Goal: Information Seeking & Learning: Learn about a topic

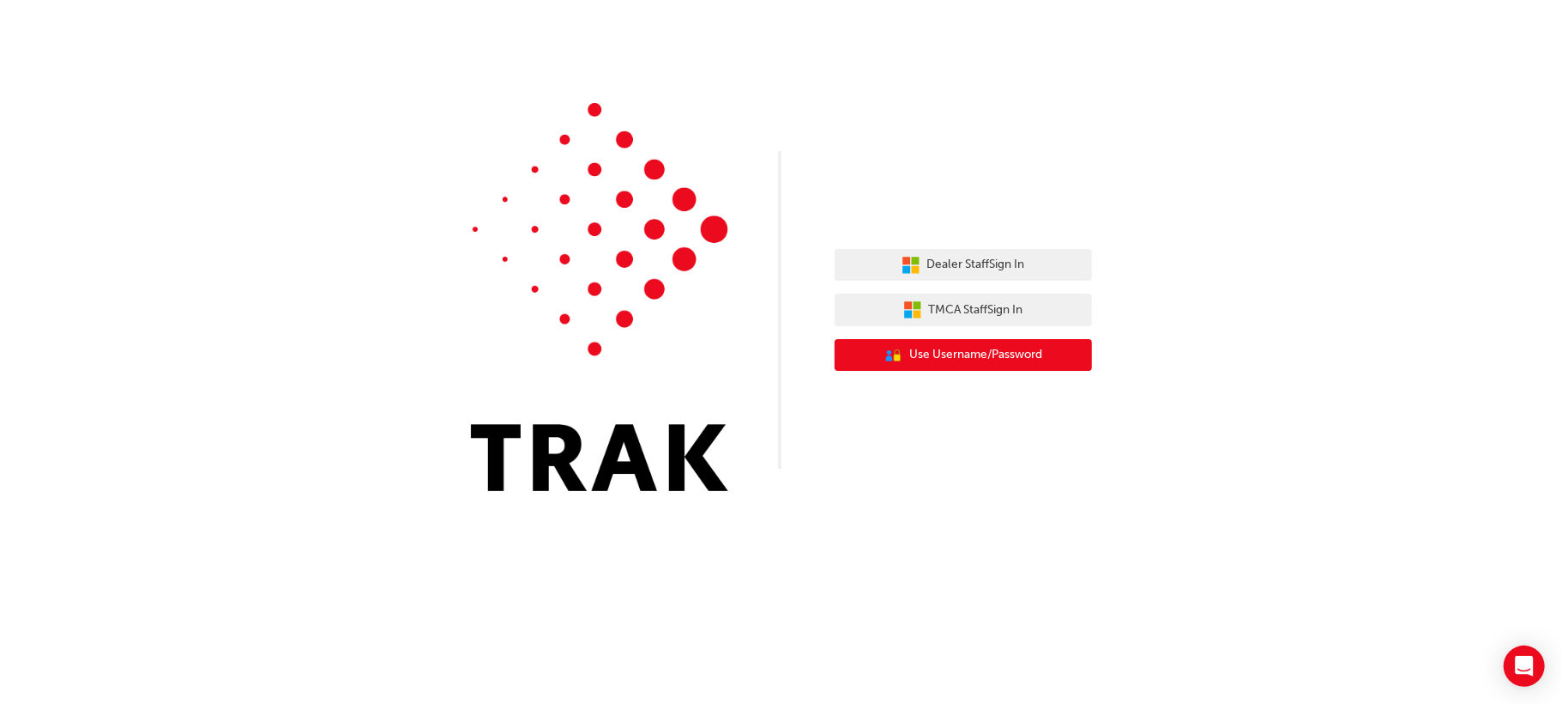
click at [1021, 357] on span "Use Username/Password" at bounding box center [975, 355] width 133 height 20
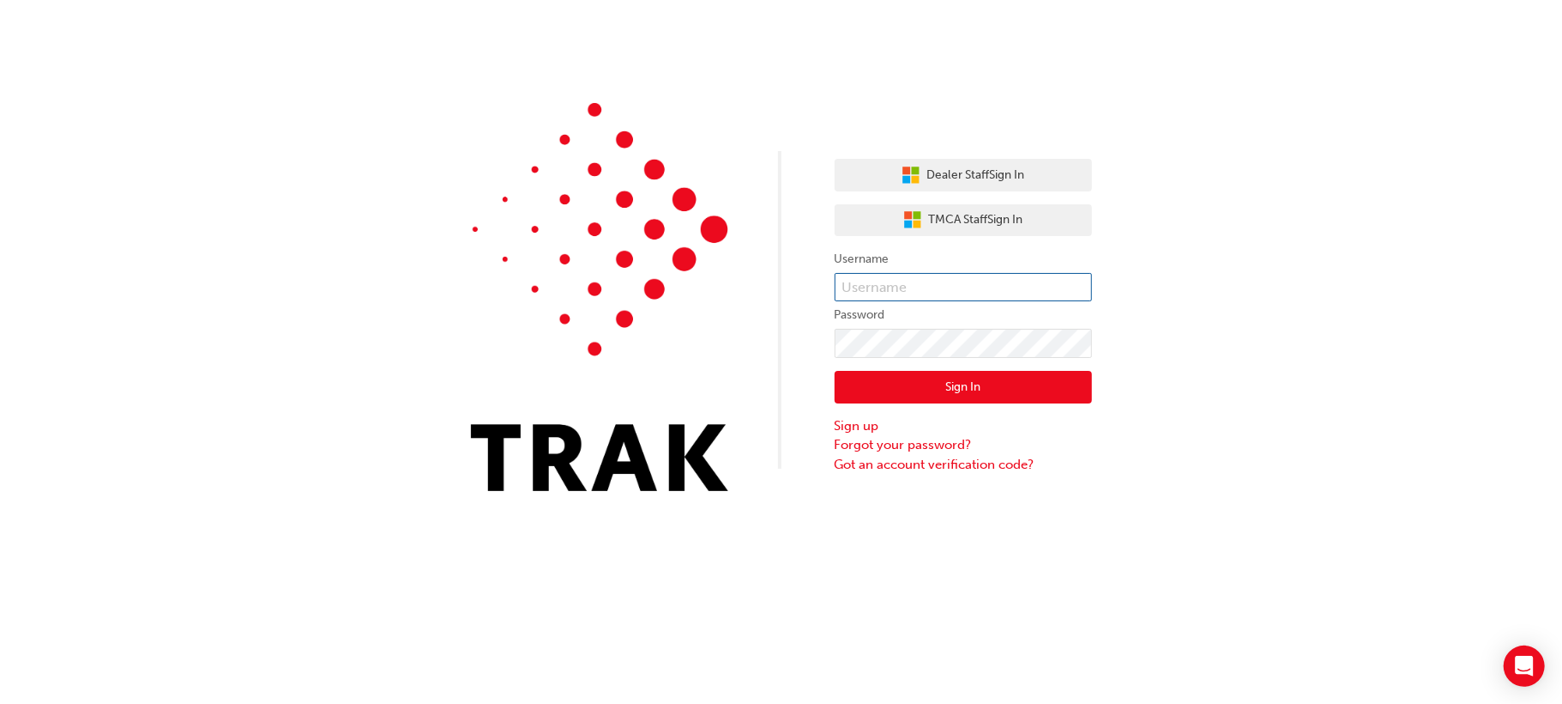
click at [995, 283] on input "text" at bounding box center [963, 287] width 257 height 29
type input "andrie.staclara"
click at [933, 385] on button "Sign In" at bounding box center [963, 387] width 257 height 33
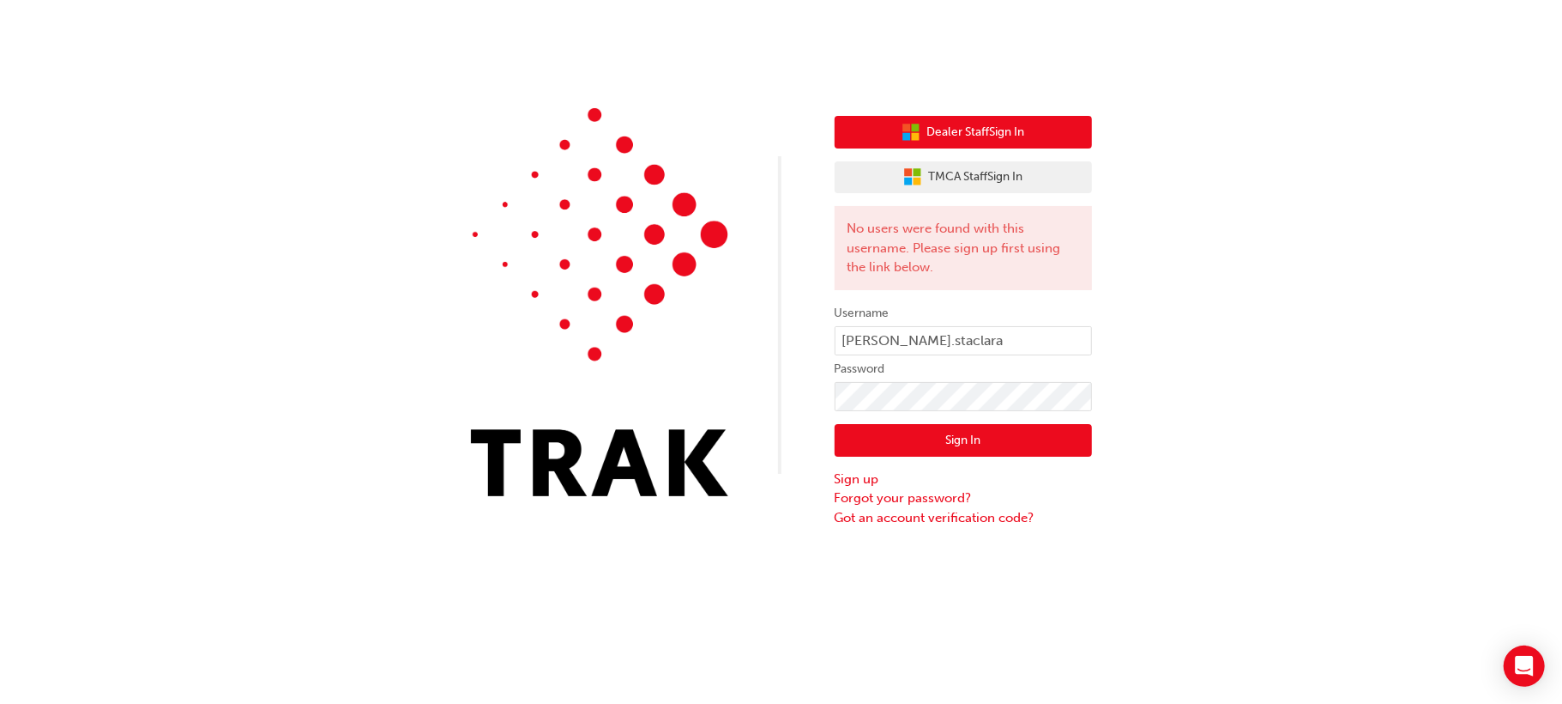
click at [1007, 136] on span "Dealer Staff Sign In" at bounding box center [976, 133] width 98 height 20
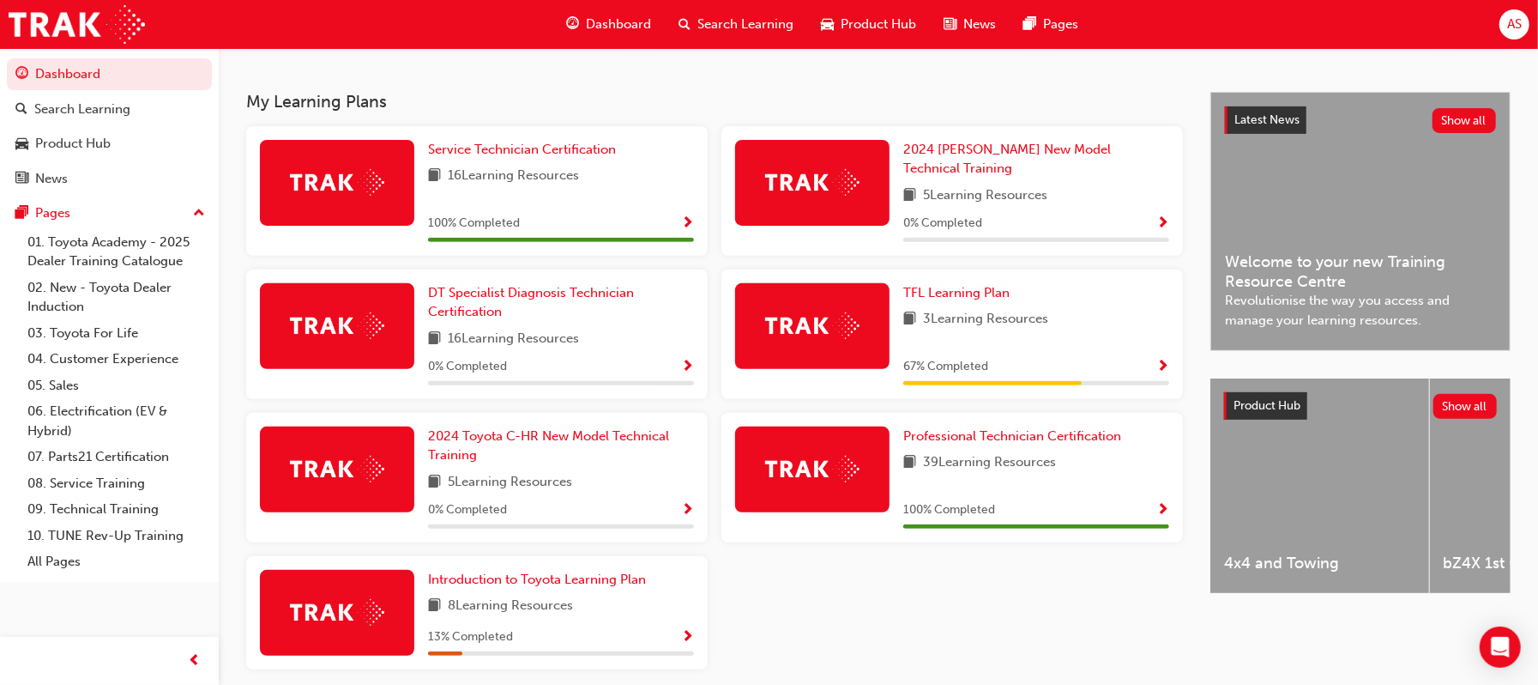
scroll to position [357, 0]
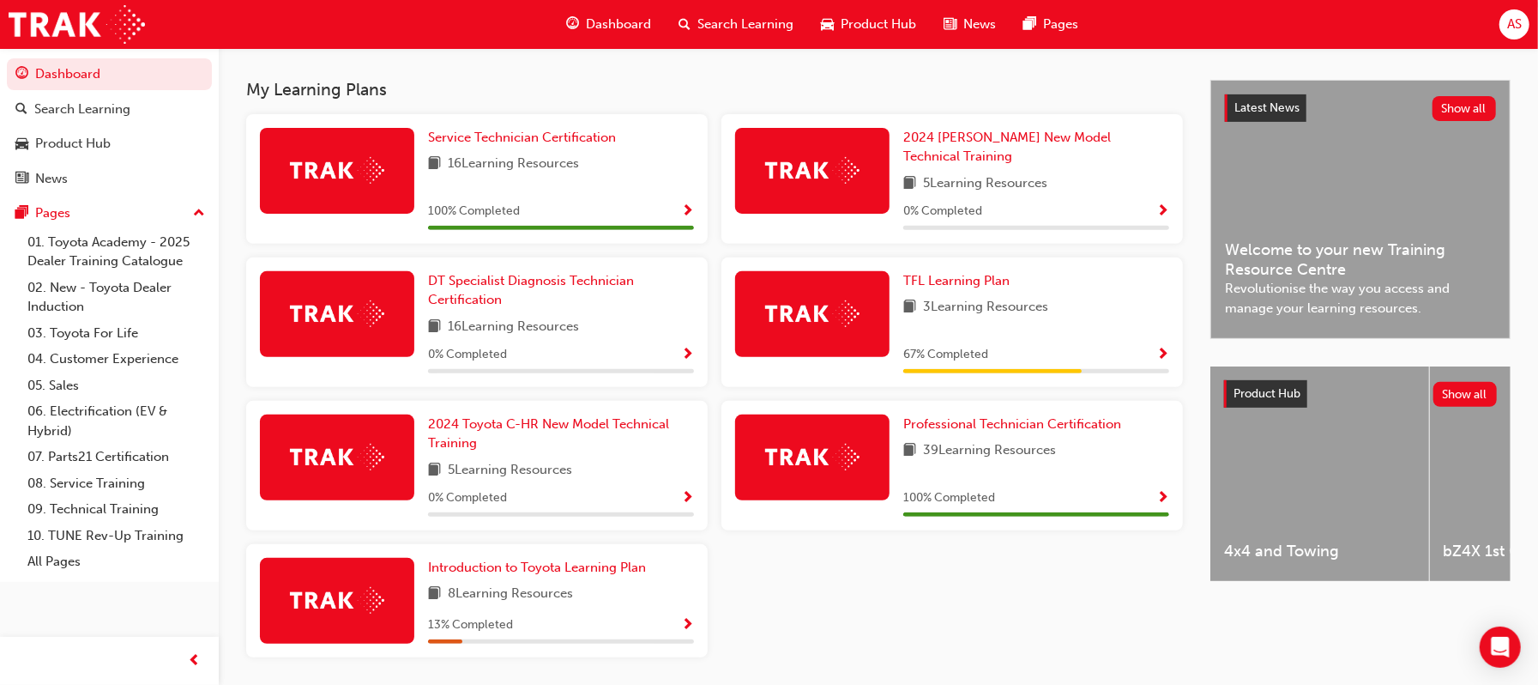
click at [1519, 21] on span "AS" at bounding box center [1514, 25] width 15 height 20
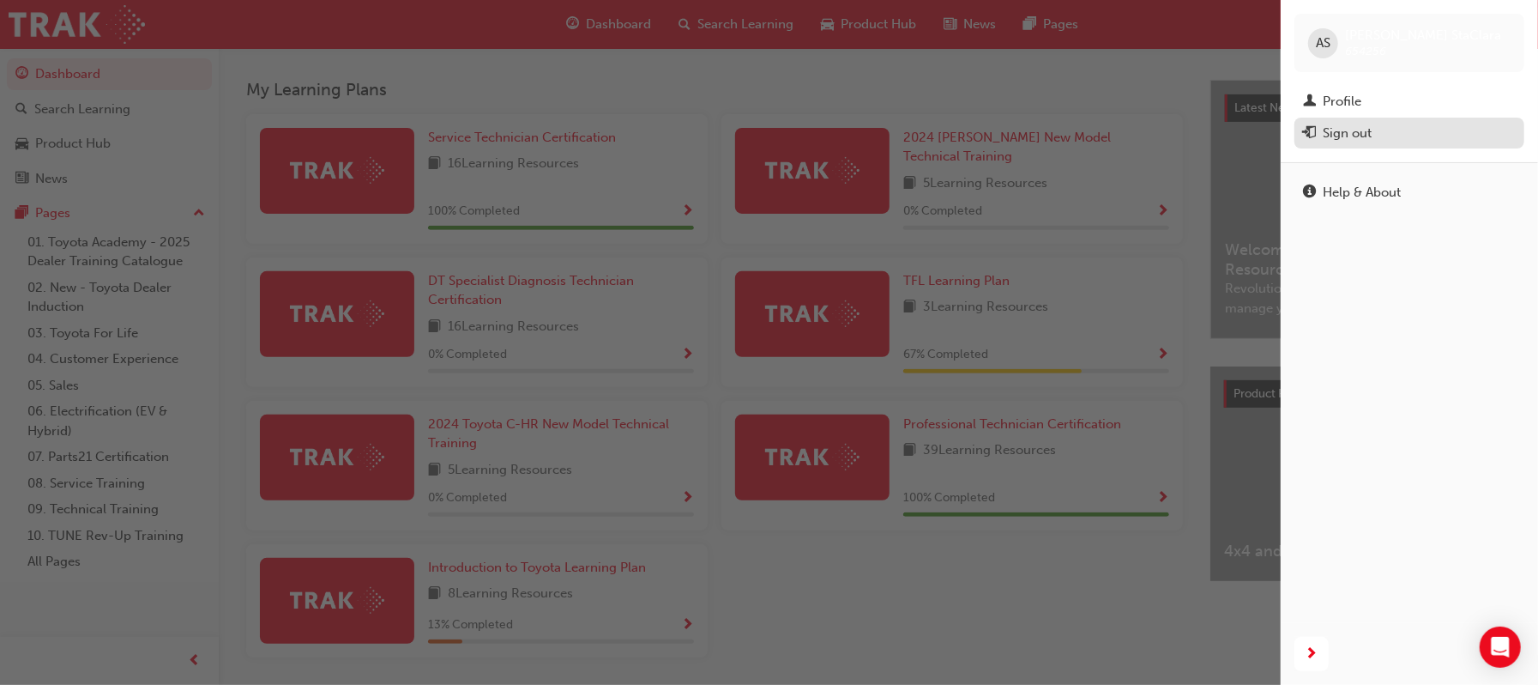
click at [1349, 124] on div "Sign out" at bounding box center [1347, 134] width 49 height 20
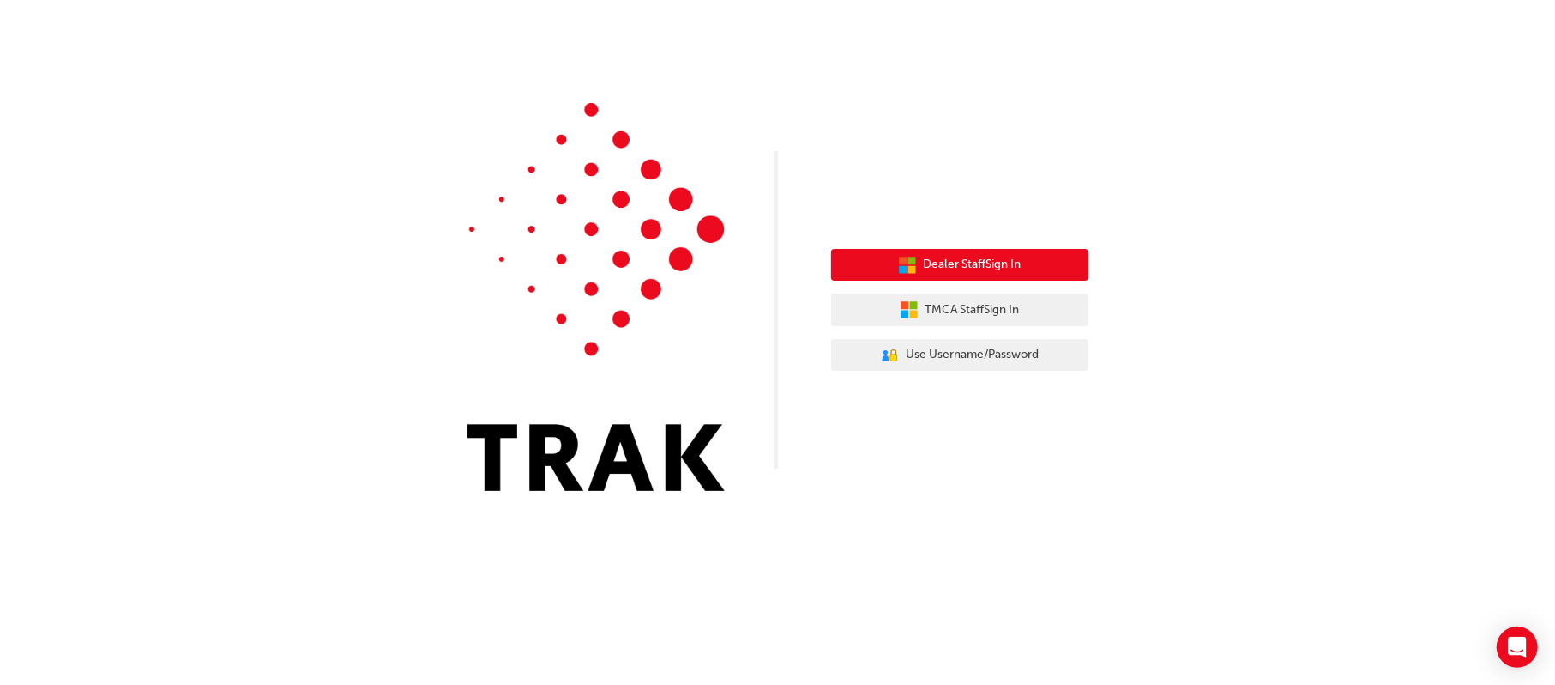
click at [940, 269] on span "Dealer Staff Sign In" at bounding box center [973, 265] width 98 height 20
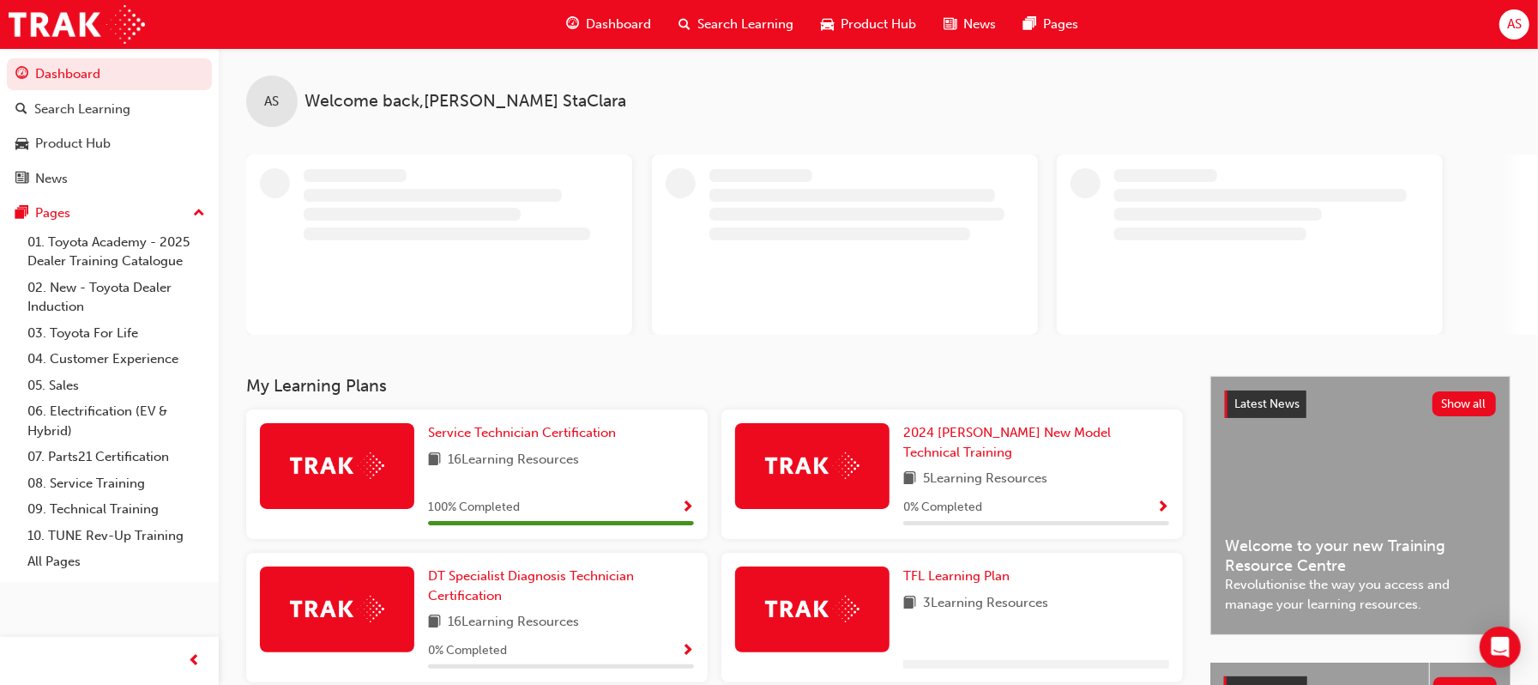
click at [1515, 21] on span "AS" at bounding box center [1514, 25] width 15 height 20
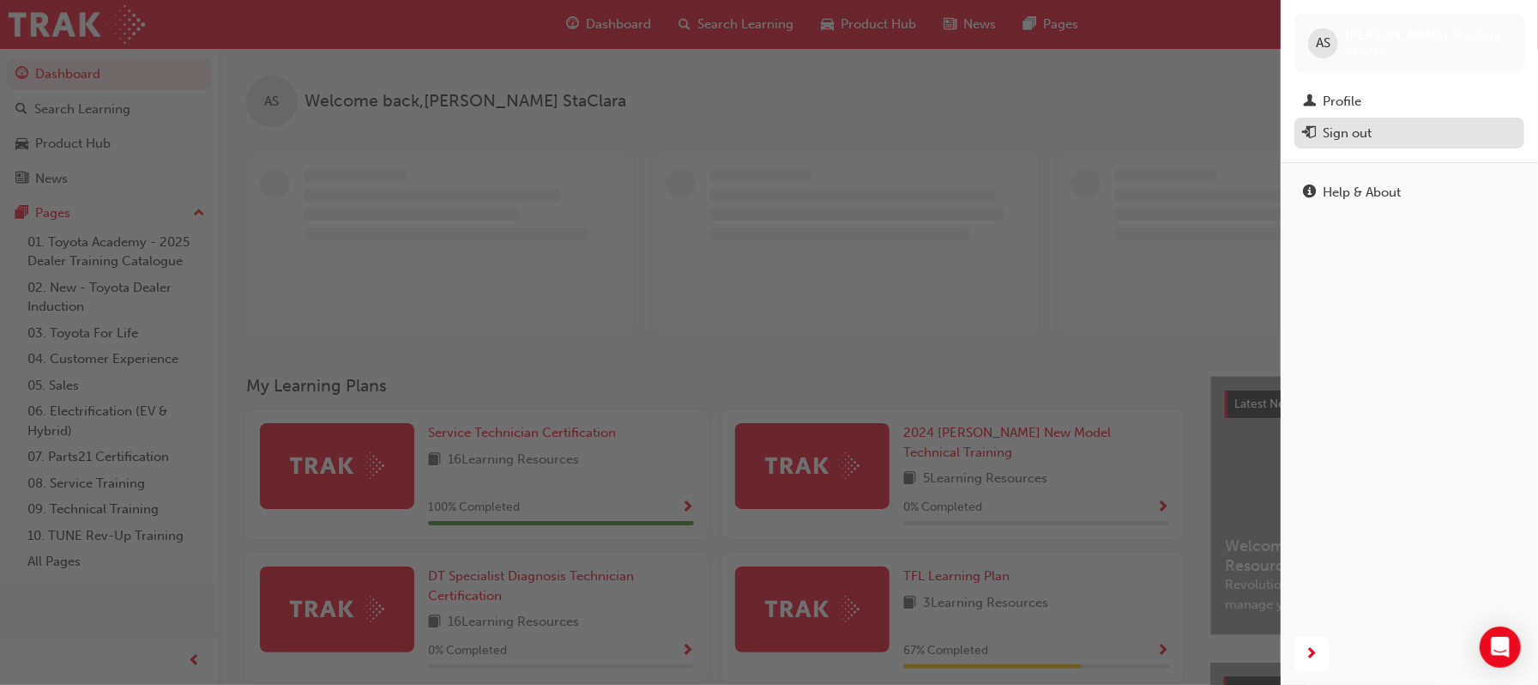
click at [1340, 142] on button "Sign out" at bounding box center [1410, 134] width 230 height 32
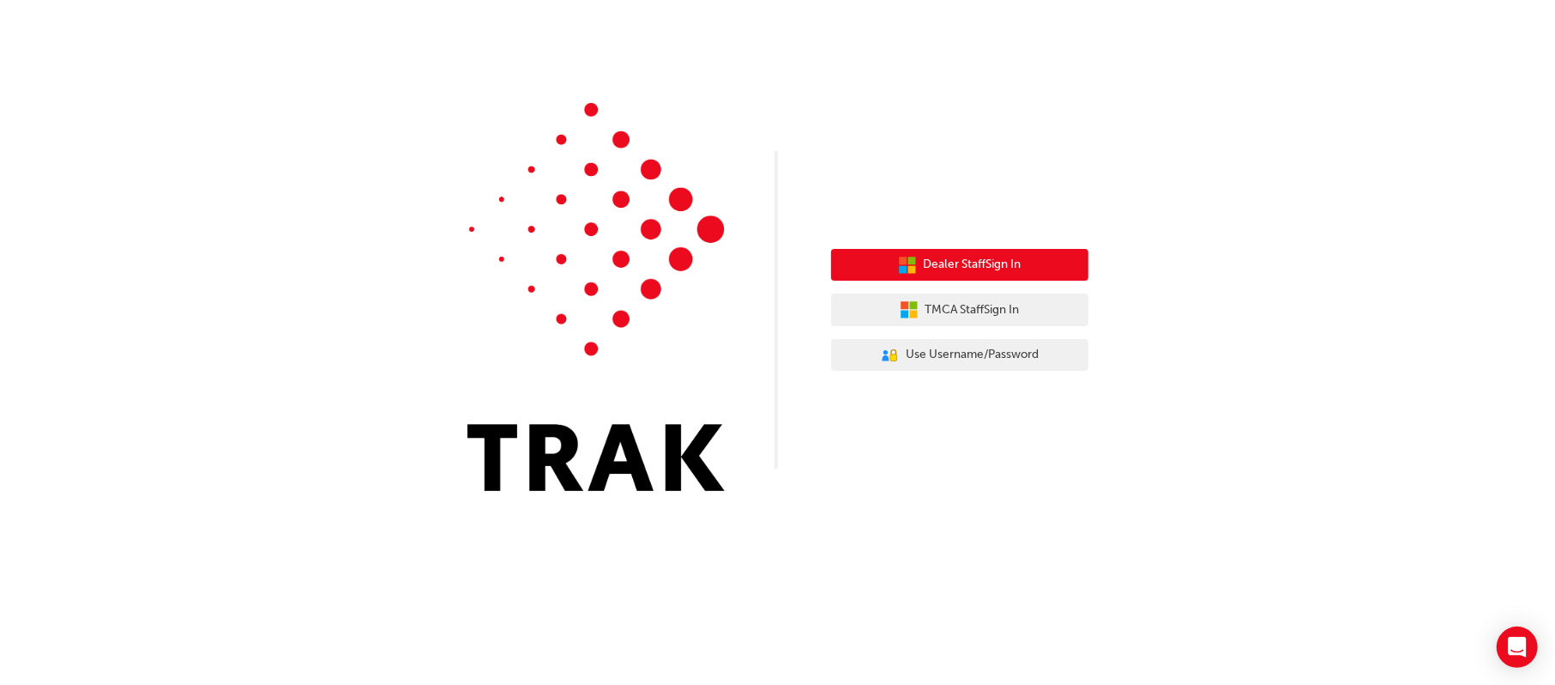
click at [954, 262] on span "Dealer Staff Sign In" at bounding box center [973, 265] width 98 height 20
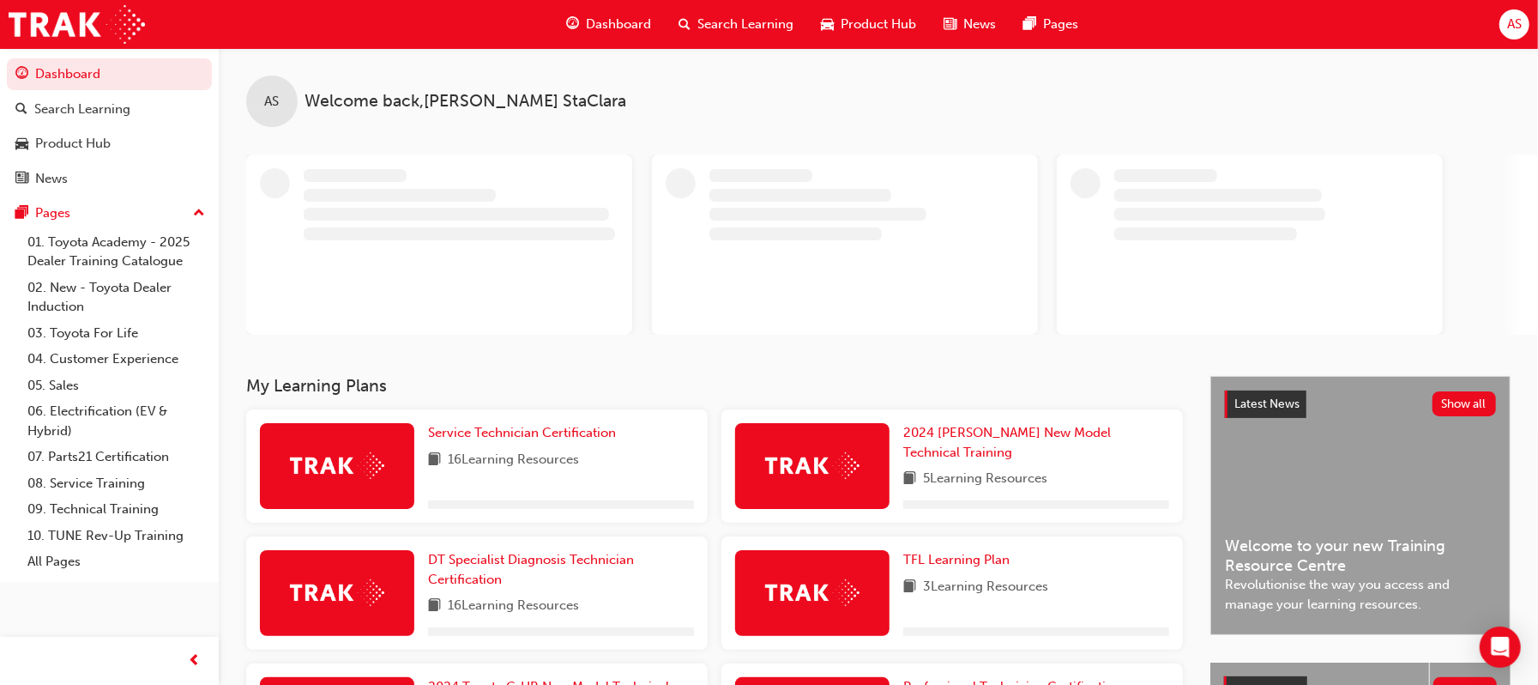
click at [1525, 14] on div "AS" at bounding box center [1515, 24] width 30 height 30
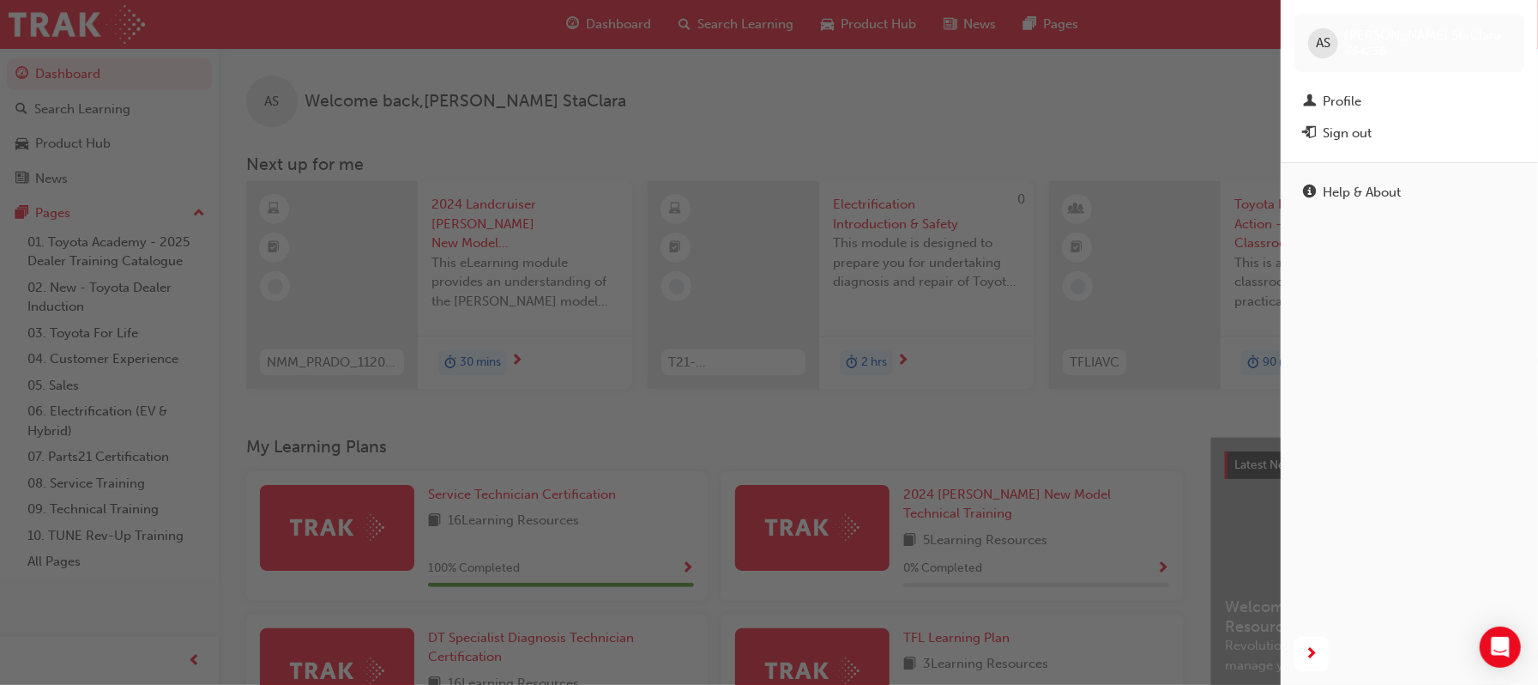
click at [1328, 32] on div "AS" at bounding box center [1323, 43] width 30 height 30
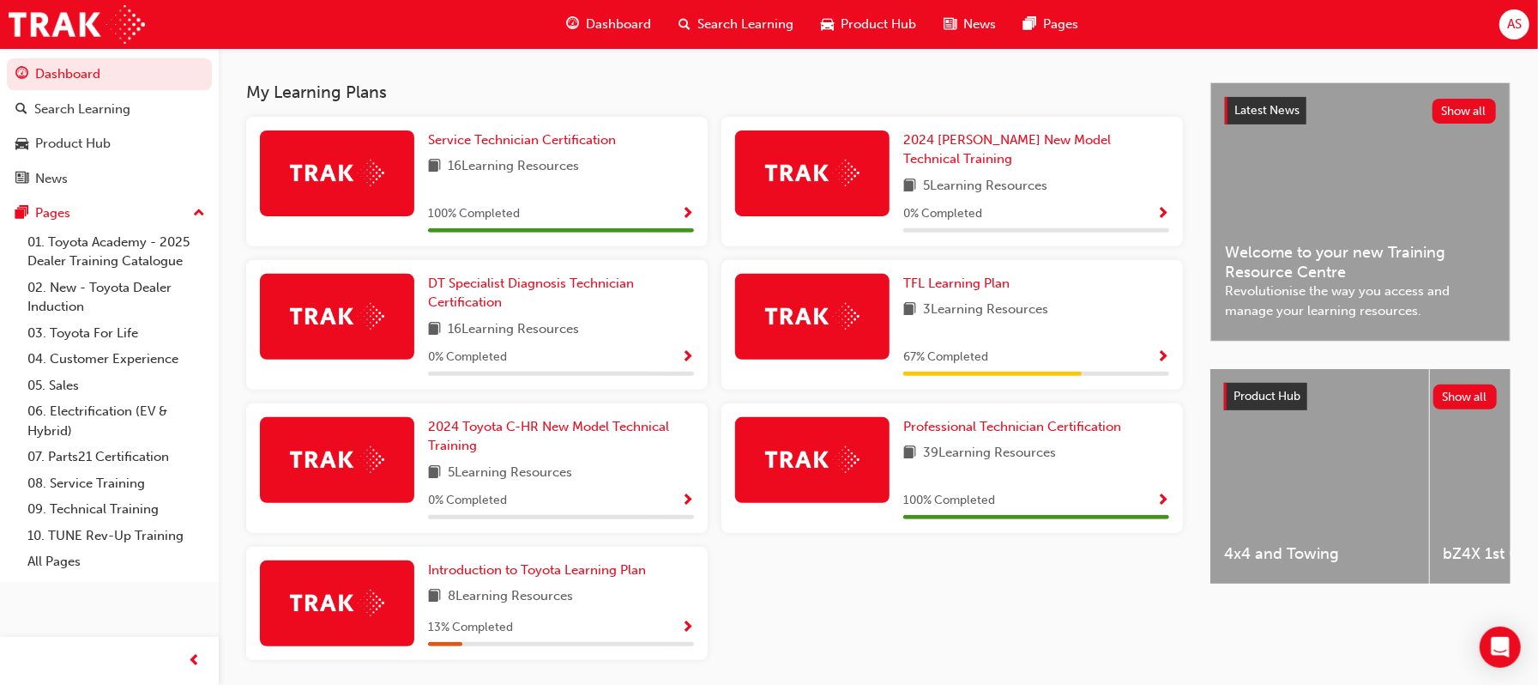
scroll to position [353, 0]
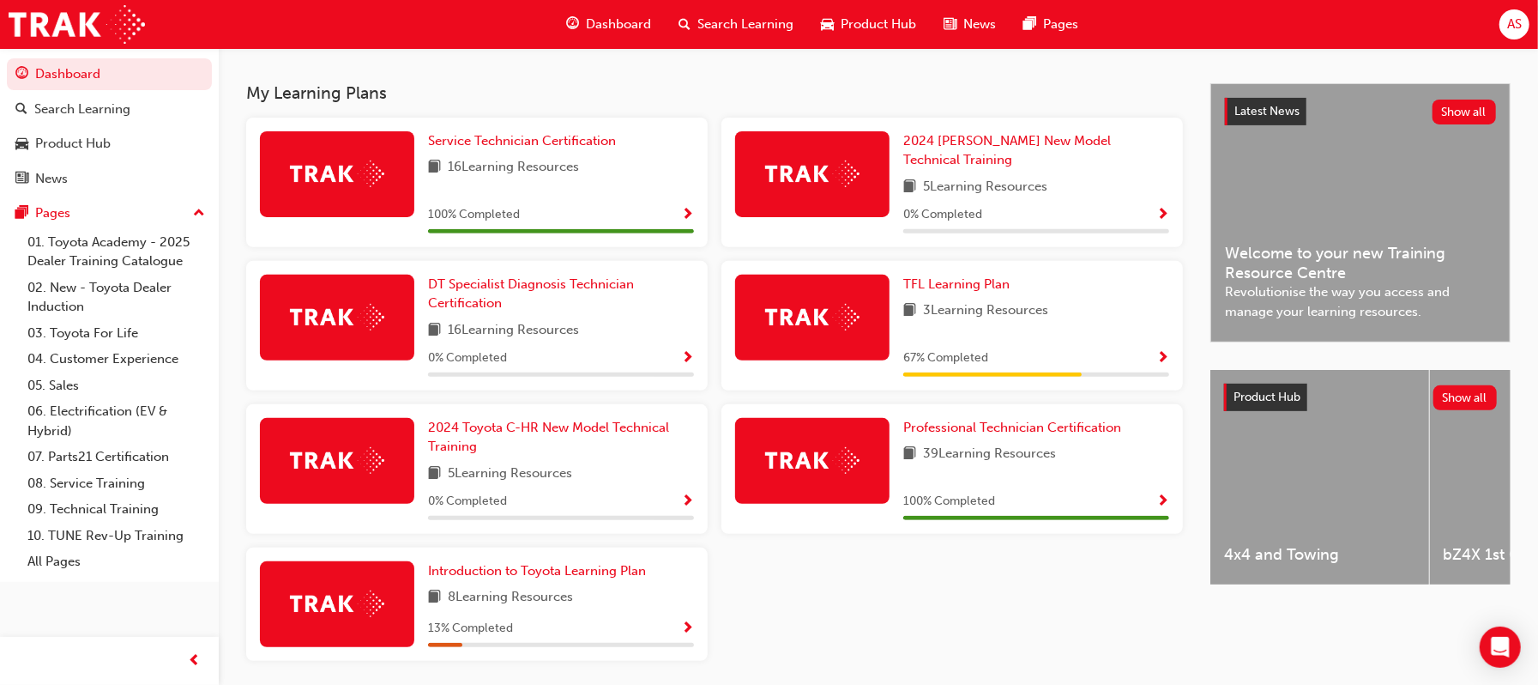
click at [1163, 494] on span "Show Progress" at bounding box center [1162, 501] width 13 height 15
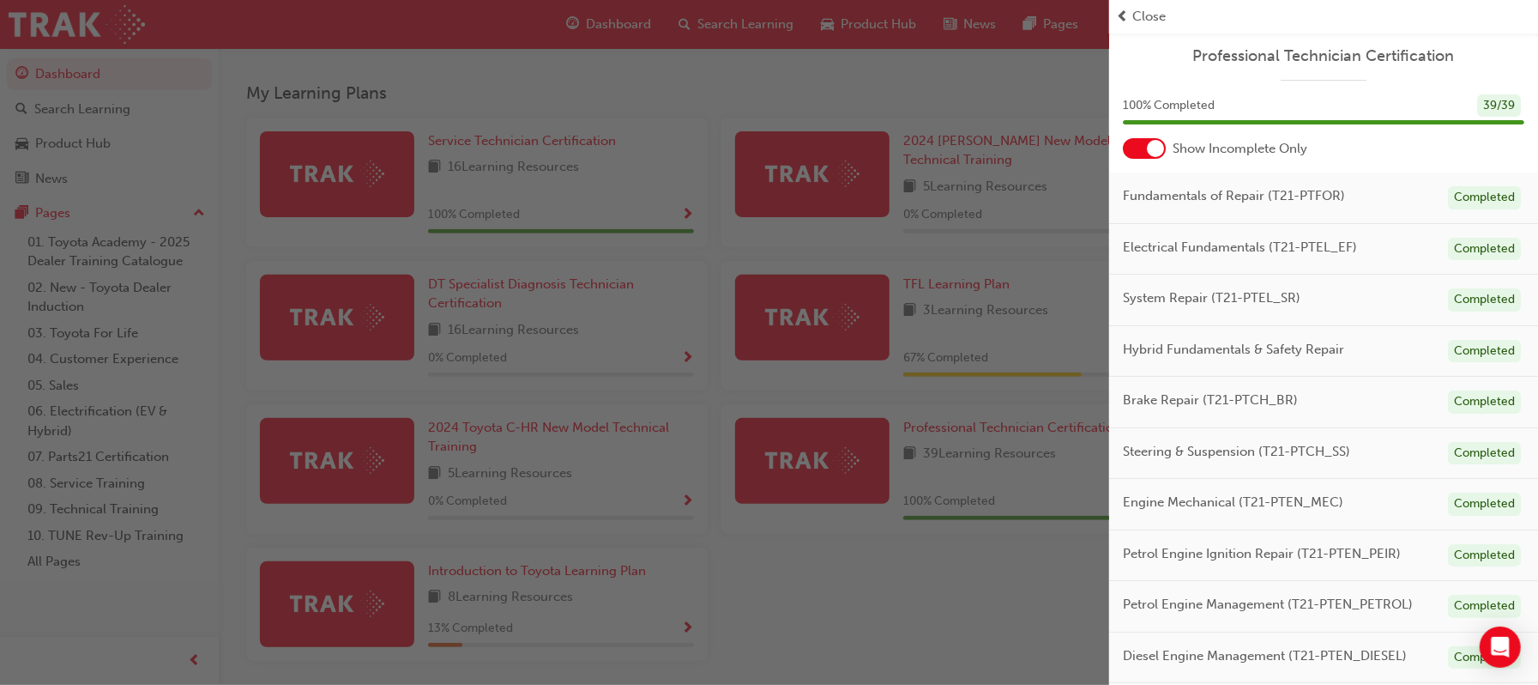
scroll to position [154, 0]
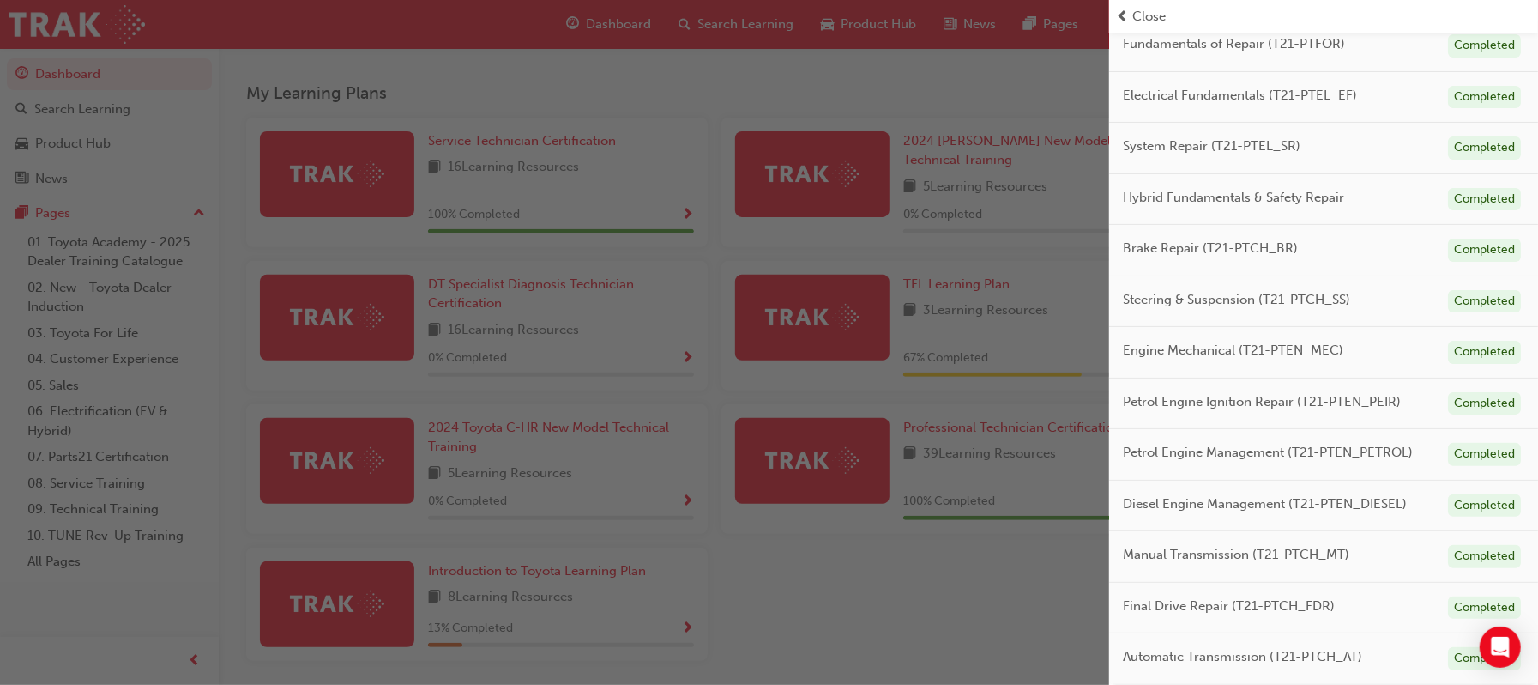
click at [1174, 402] on span "Petrol Engine Ignition Repair (T21-PTEN_PEIR)" at bounding box center [1262, 402] width 278 height 20
click at [1349, 216] on div "Hybrid Fundamentals & Safety Repair Completed" at bounding box center [1323, 199] width 429 height 51
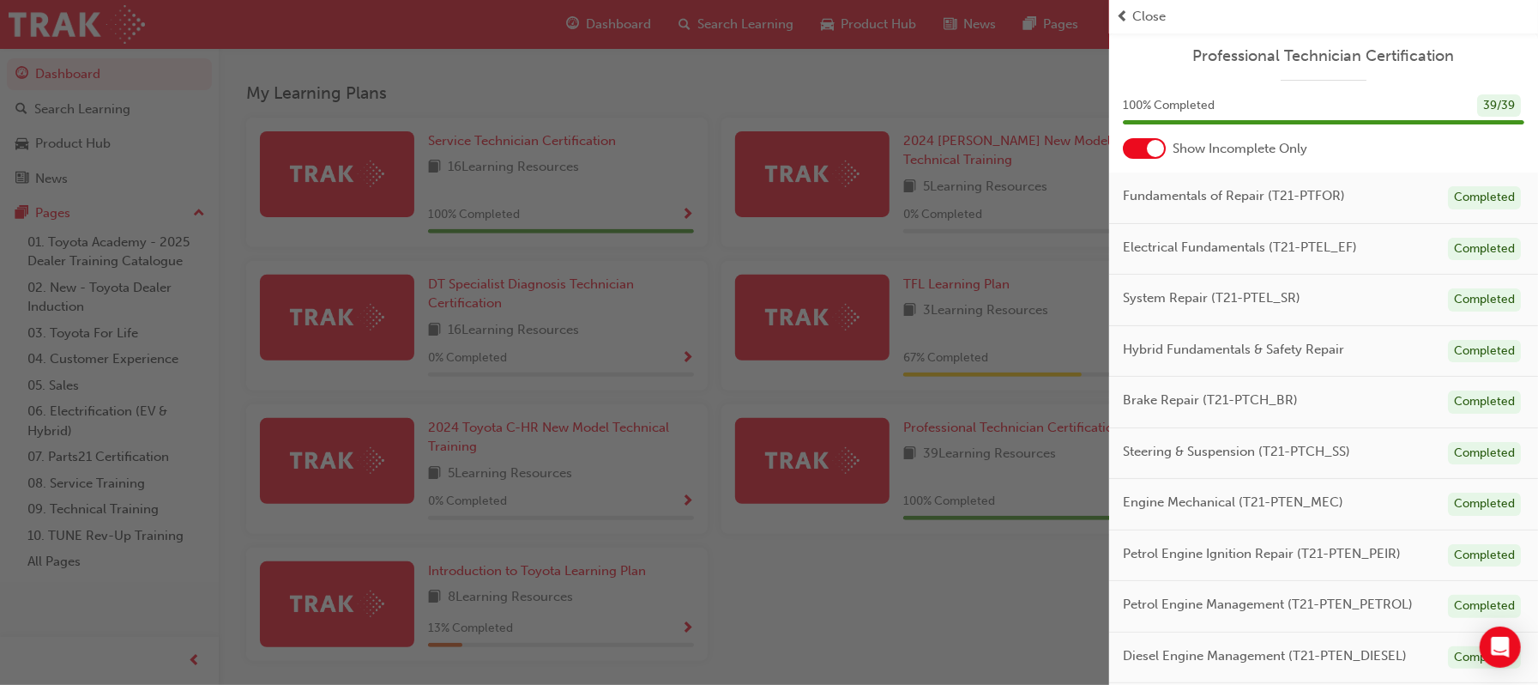
click at [1283, 209] on div "Fundamentals of Repair (T21-PTFOR) Completed" at bounding box center [1323, 197] width 429 height 51
click at [1284, 202] on span "Fundamentals of Repair (T21-PTFOR)" at bounding box center [1234, 196] width 222 height 20
click at [1489, 201] on div "Completed" at bounding box center [1484, 197] width 73 height 23
click at [1147, 14] on span "Close" at bounding box center [1148, 17] width 33 height 20
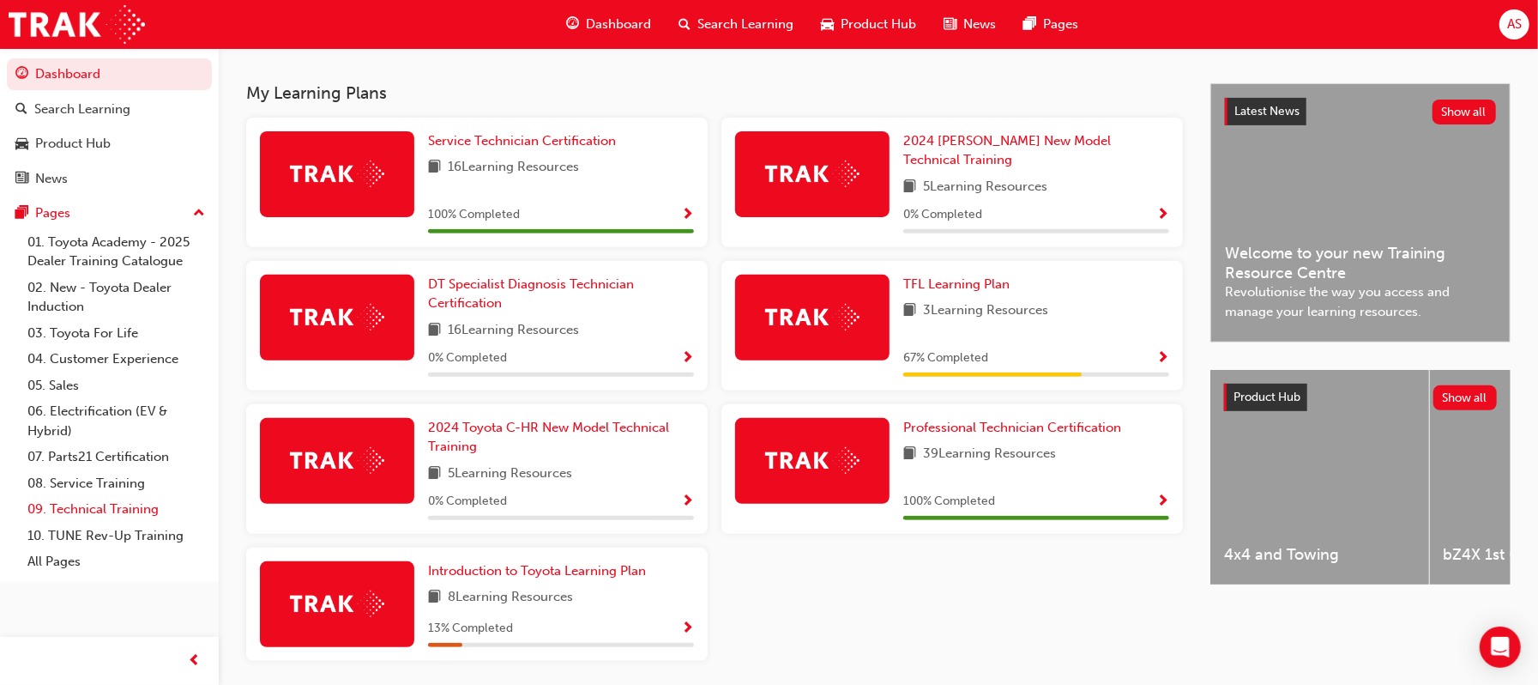
click at [49, 499] on link "09. Technical Training" at bounding box center [116, 509] width 191 height 27
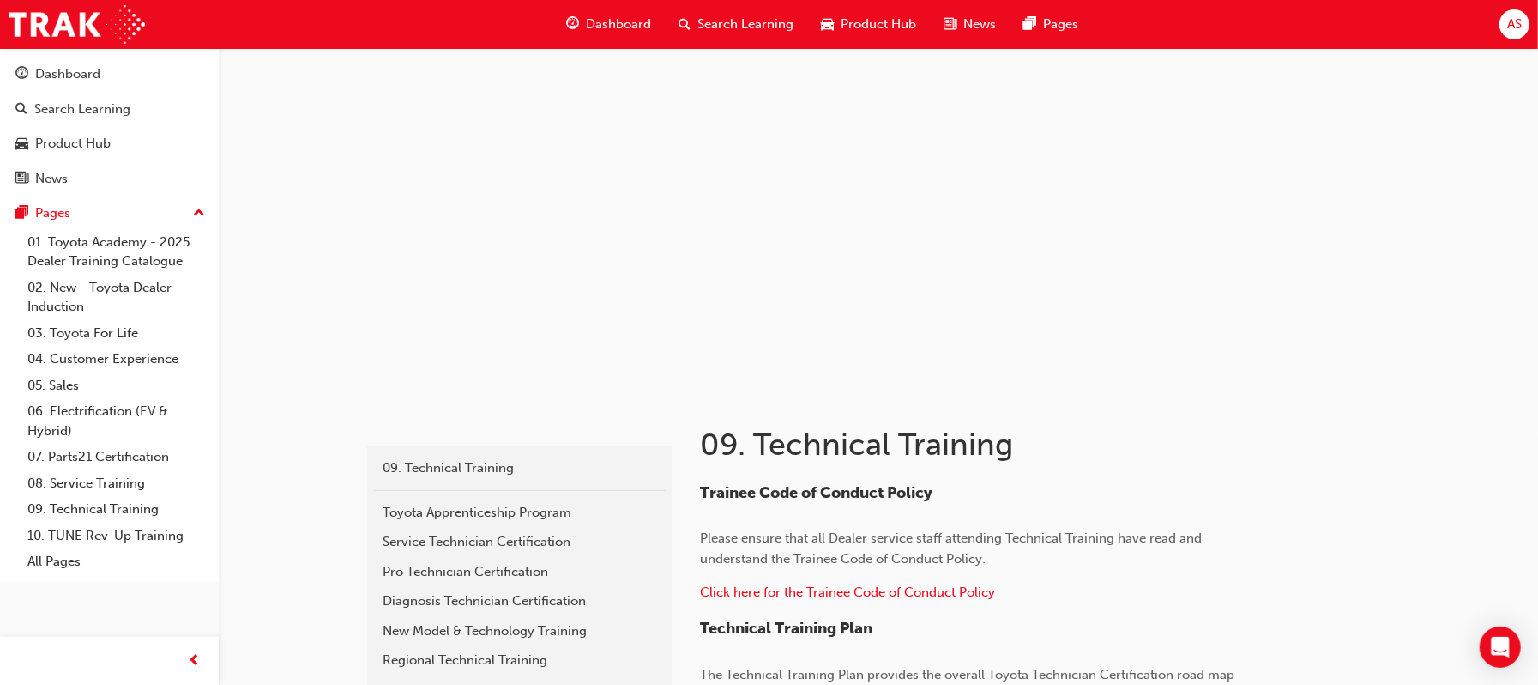
scroll to position [239, 0]
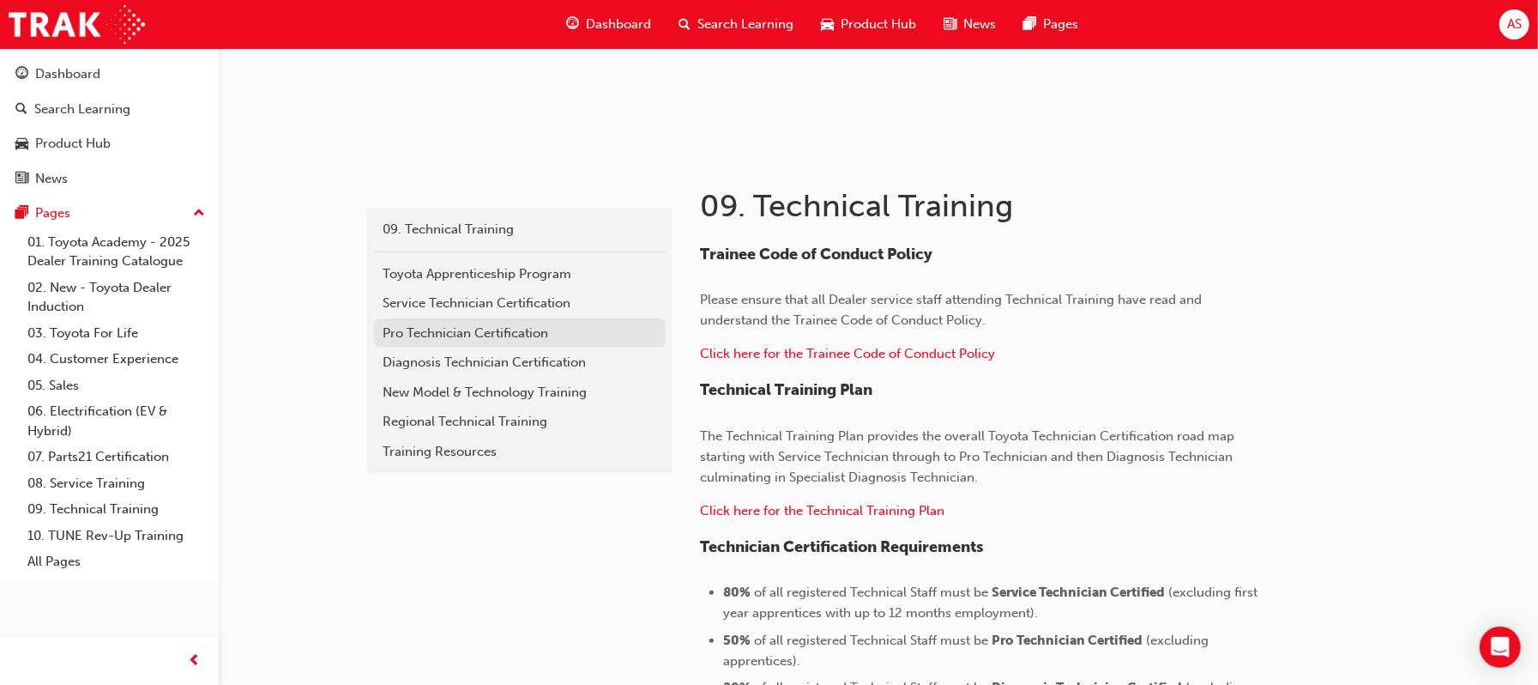
click at [455, 337] on div "Pro Technician Certification" at bounding box center [520, 333] width 275 height 20
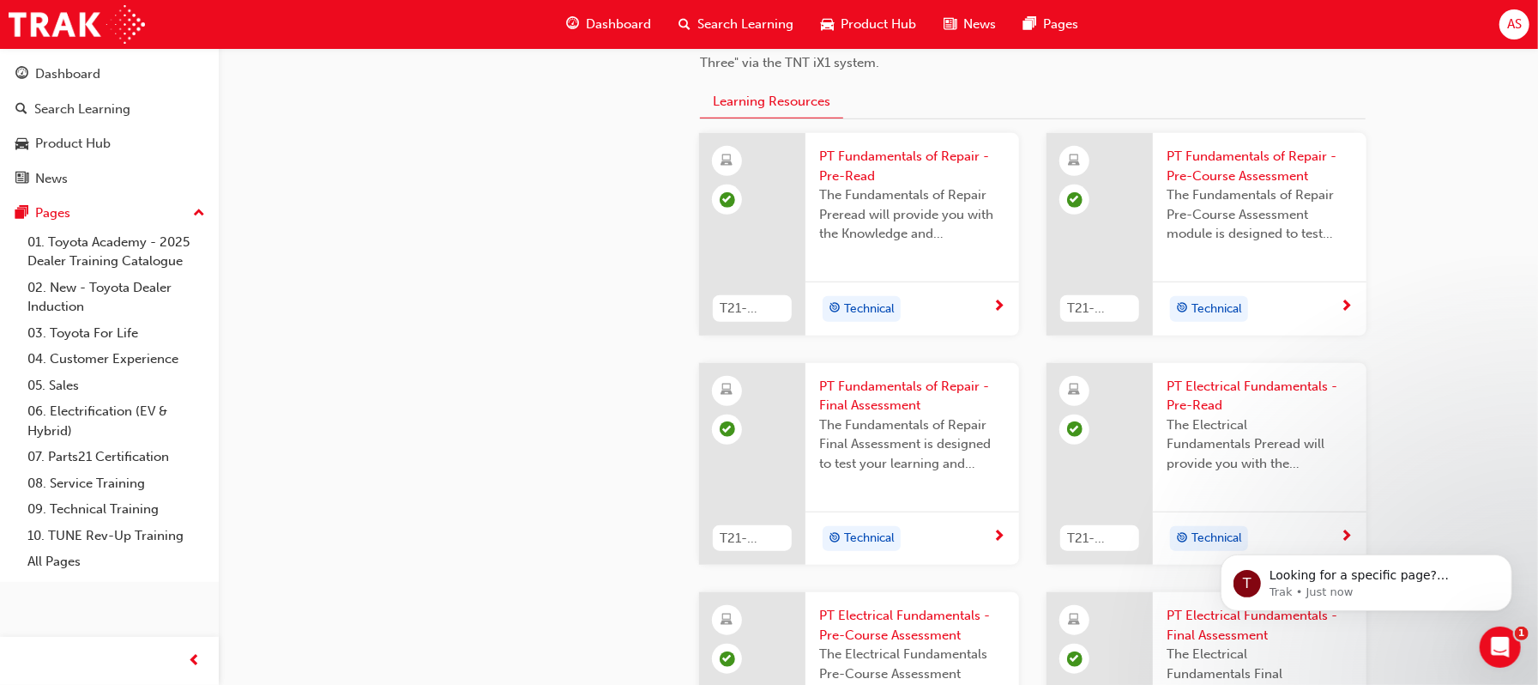
scroll to position [752, 0]
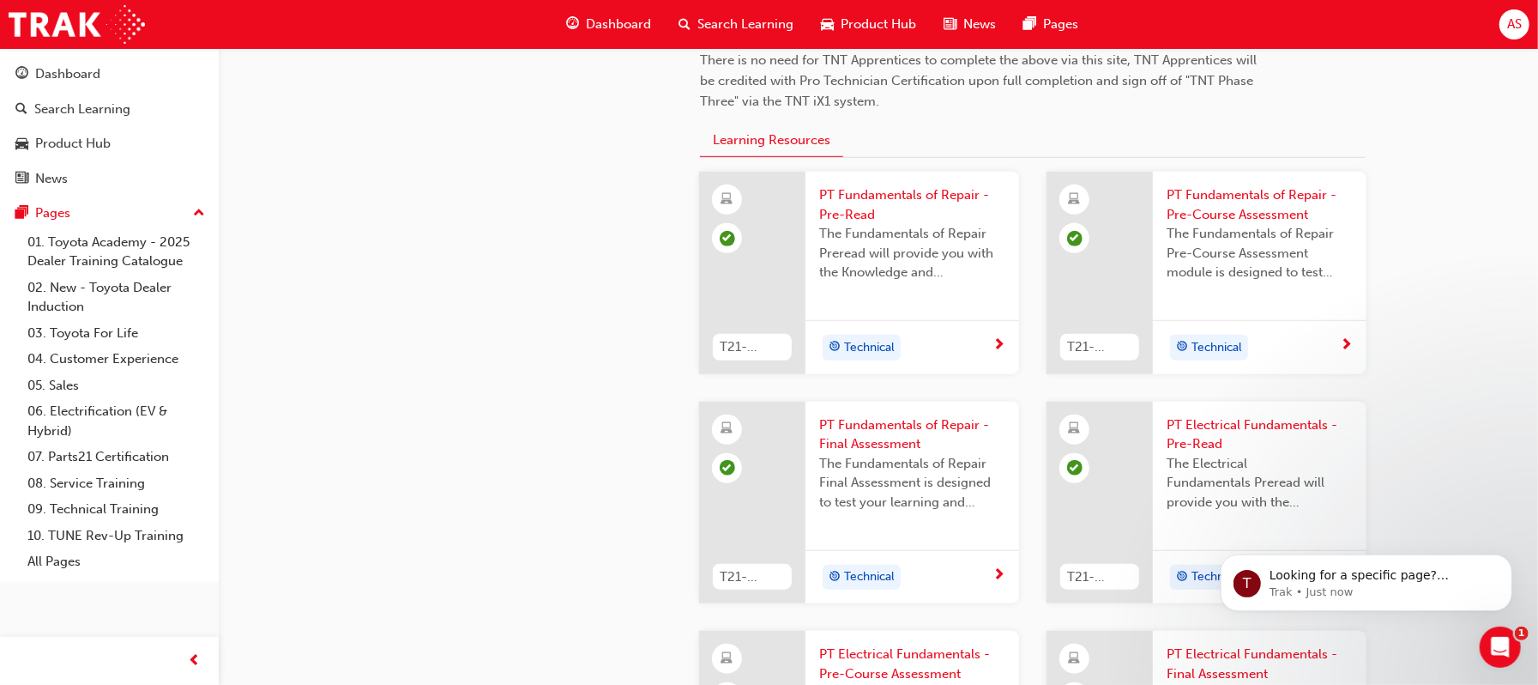
click at [975, 348] on div "Technical" at bounding box center [905, 348] width 173 height 26
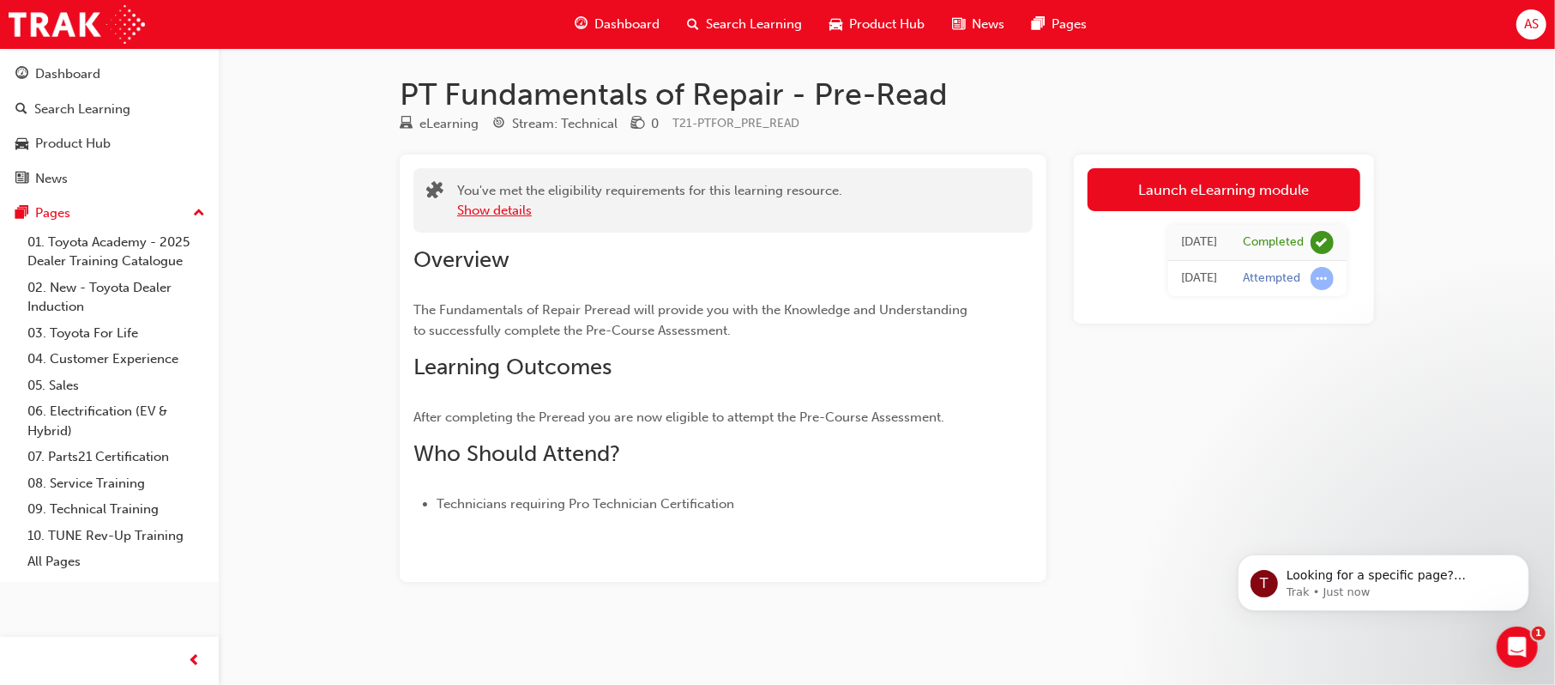
click at [501, 201] on button "Show details" at bounding box center [494, 211] width 75 height 20
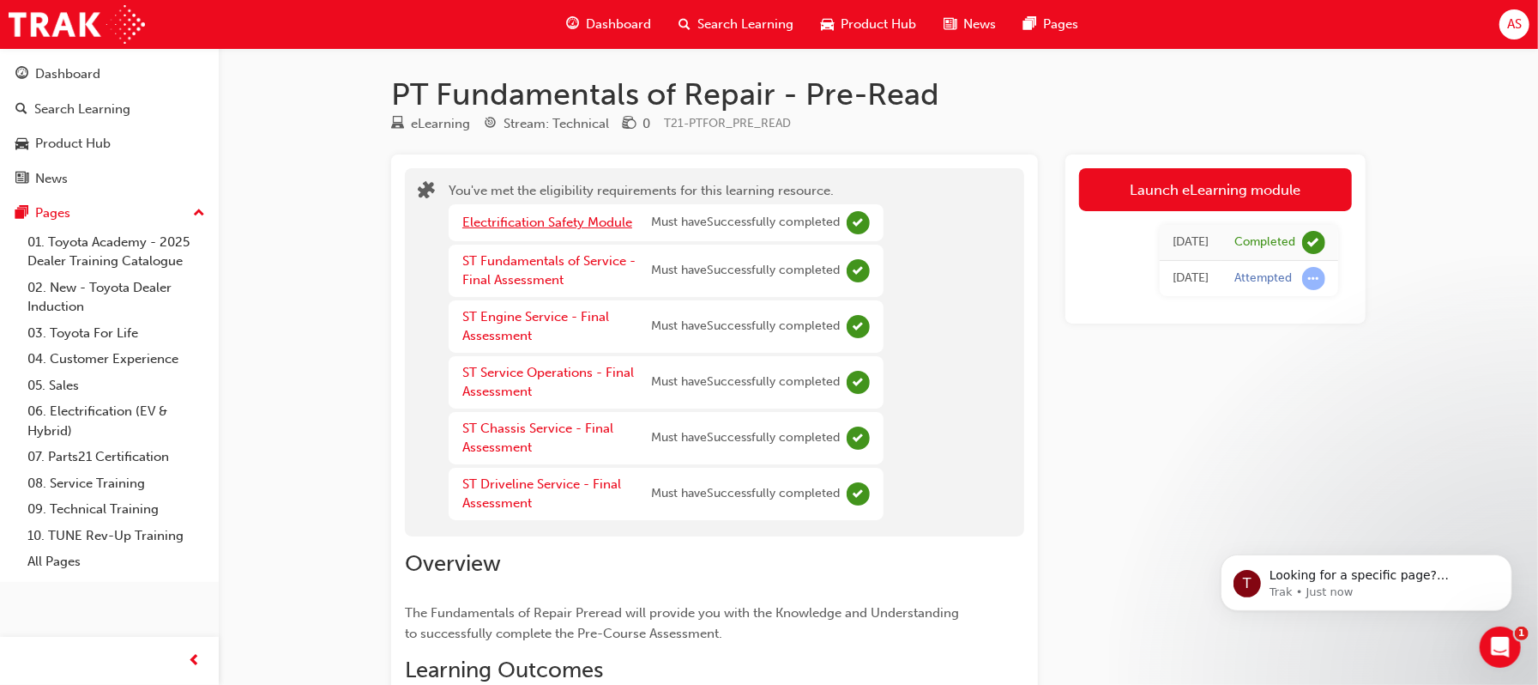
click at [581, 226] on link "Electrification Safety Module" at bounding box center [547, 221] width 170 height 15
